Goal: Navigation & Orientation: Find specific page/section

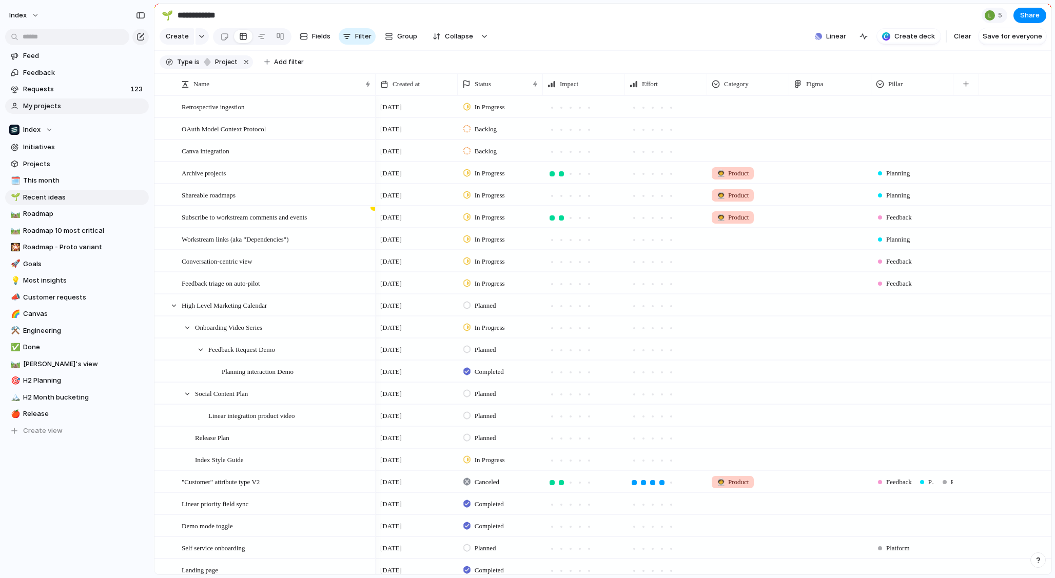
click at [38, 112] on link "My projects" at bounding box center [77, 105] width 144 height 15
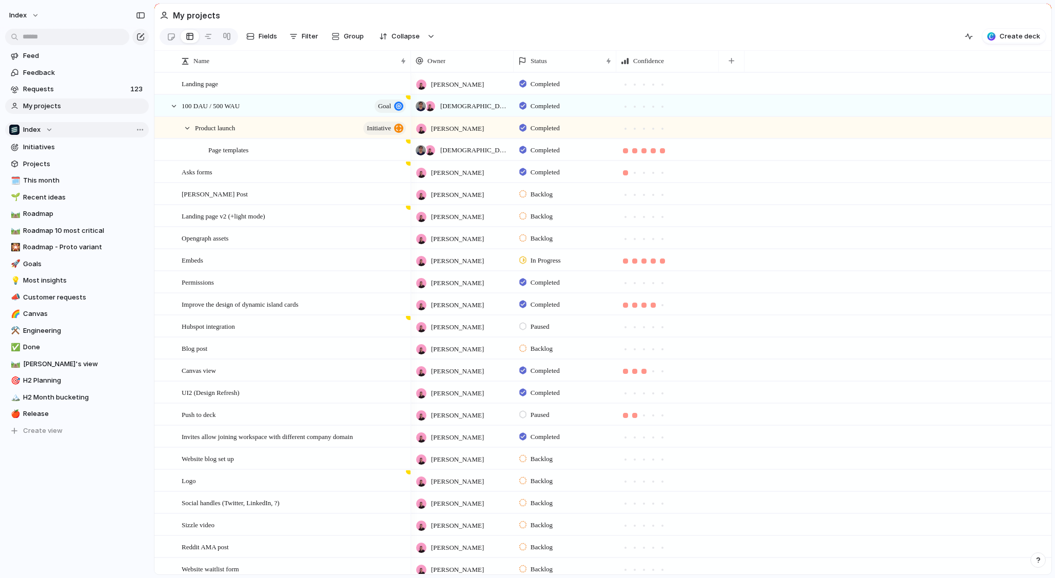
click at [37, 126] on span "Index" at bounding box center [31, 130] width 17 height 10
type input "******"
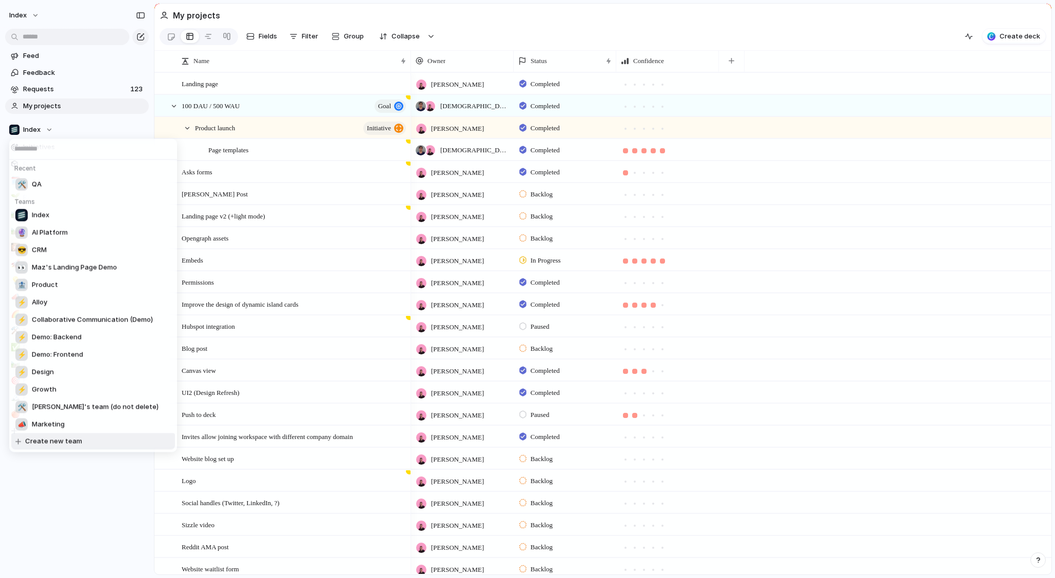
click at [63, 490] on div "Recent 🛠️ QA Teams Index 🔮 AI Platform 😎 CRM 👀 Maz's Landing Page Demo 🏦 Produc…" at bounding box center [527, 289] width 1055 height 578
